Goal: Task Accomplishment & Management: Use online tool/utility

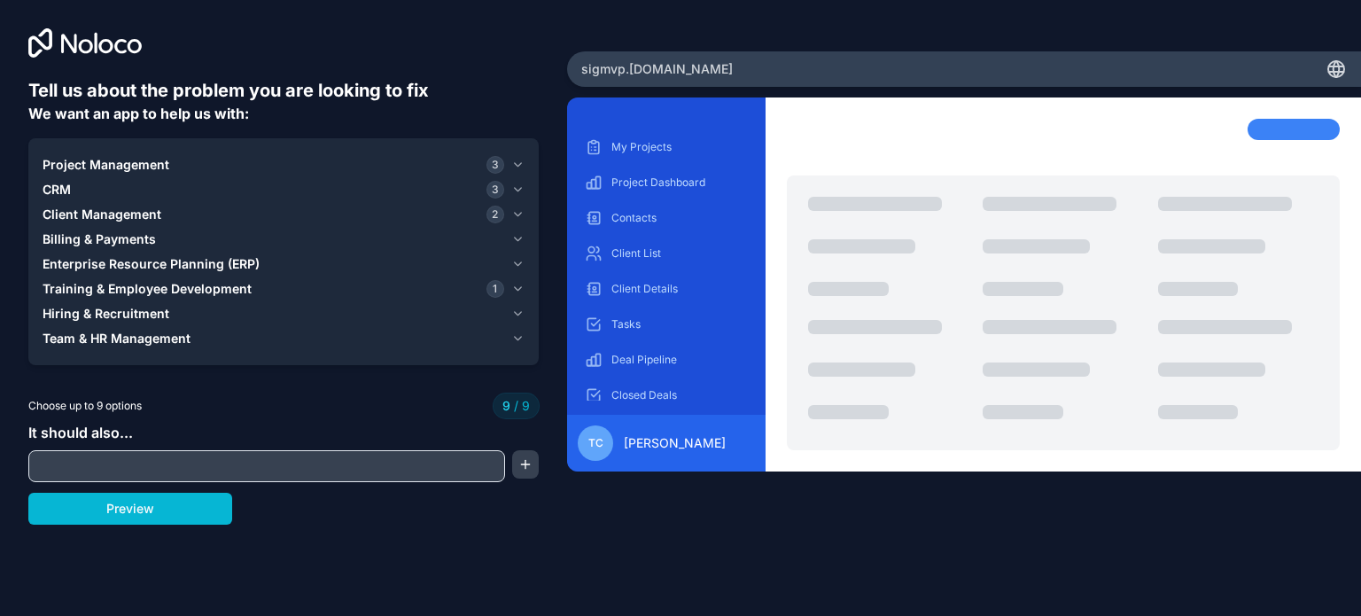
click at [211, 474] on input "text" at bounding box center [267, 466] width 468 height 25
drag, startPoint x: 161, startPoint y: 431, endPoint x: 12, endPoint y: 431, distance: 148.9
click at [12, 431] on div "Tell us about the problem you are looking to fix We want an app to help us with…" at bounding box center [283, 256] width 567 height 513
click at [255, 450] on div at bounding box center [266, 466] width 477 height 32
click at [237, 467] on input "text" at bounding box center [267, 466] width 468 height 25
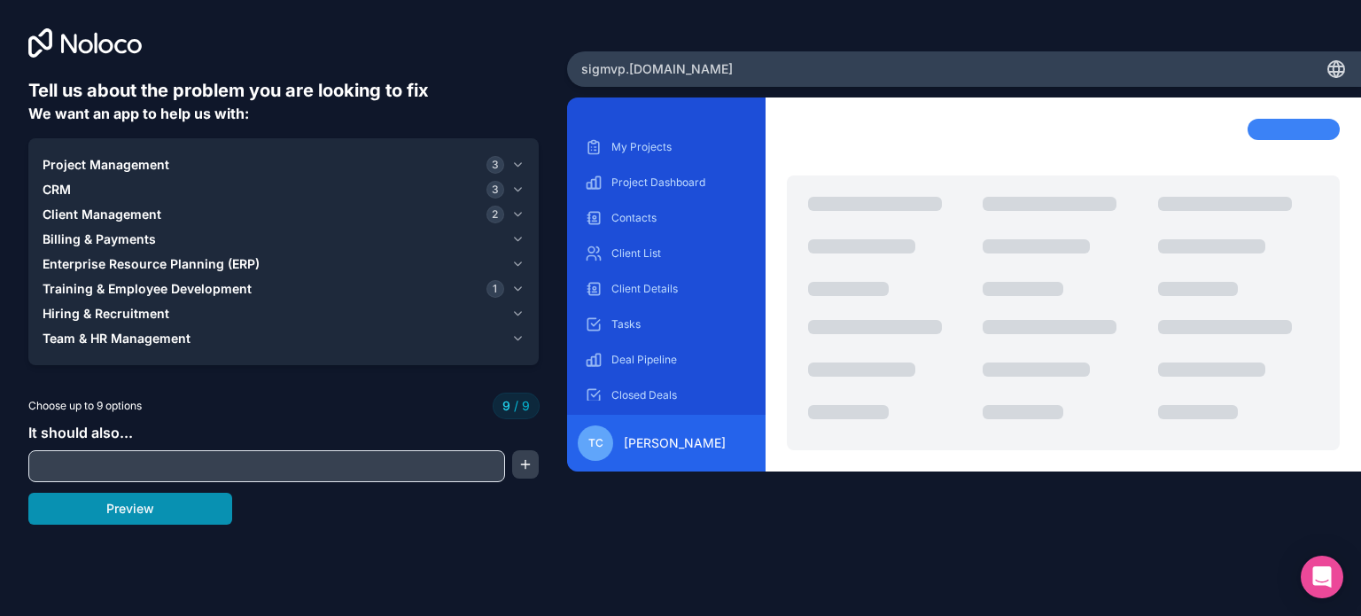
click at [198, 519] on button "Preview" at bounding box center [130, 509] width 204 height 32
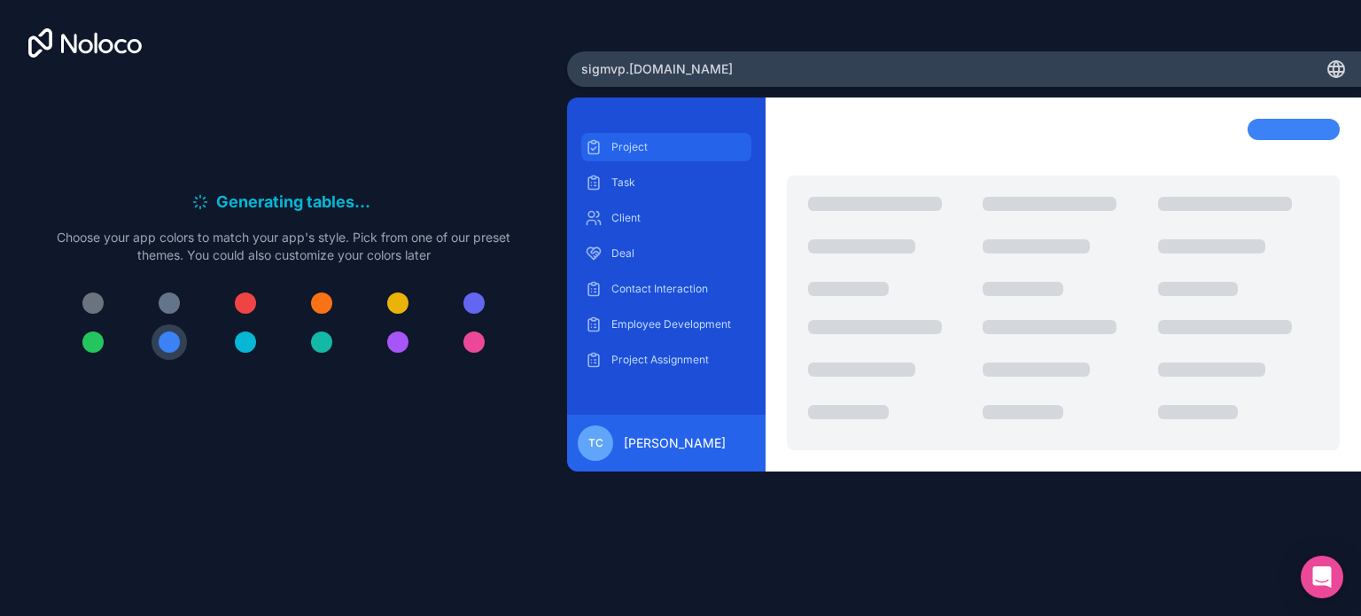
click at [649, 151] on p "Project" at bounding box center [679, 147] width 136 height 14
click at [652, 174] on div "Task" at bounding box center [666, 182] width 170 height 28
click at [640, 222] on p "Client" at bounding box center [679, 218] width 136 height 14
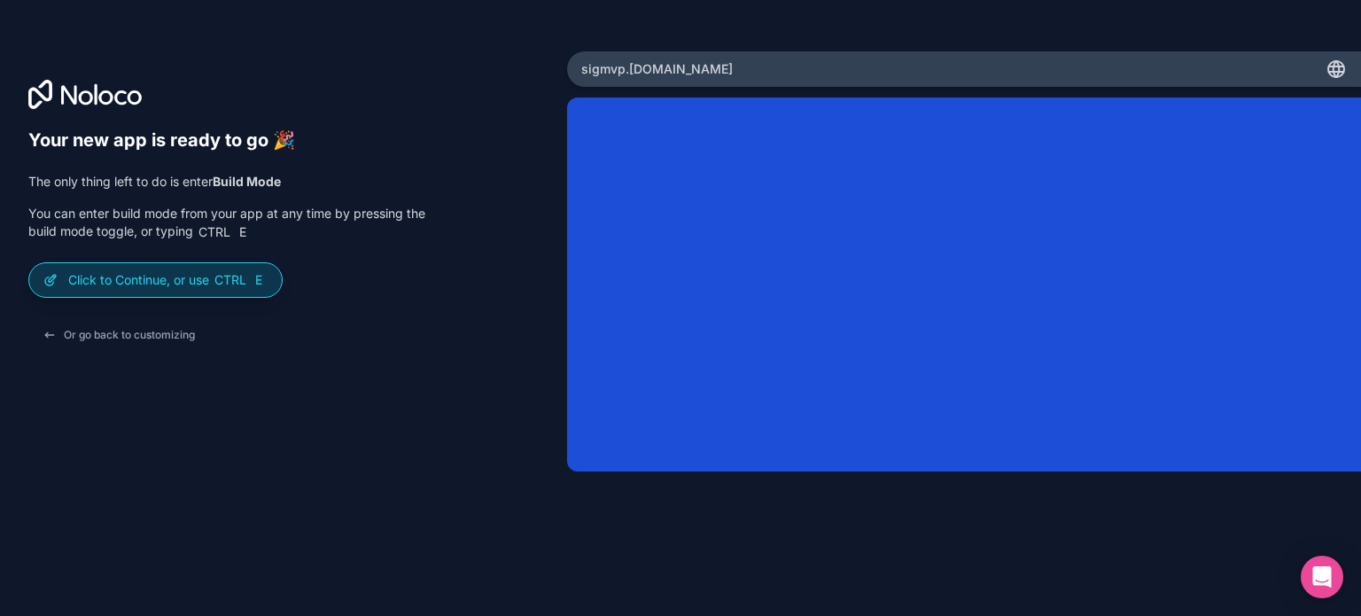
click at [231, 288] on span "Ctrl E" at bounding box center [240, 280] width 55 height 18
